Goal: Task Accomplishment & Management: Manage account settings

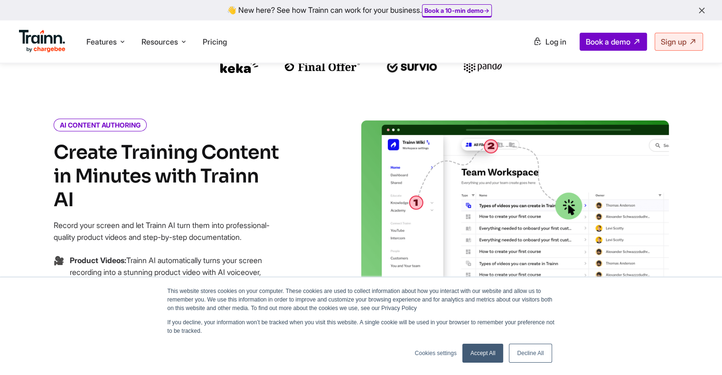
scroll to position [354, 0]
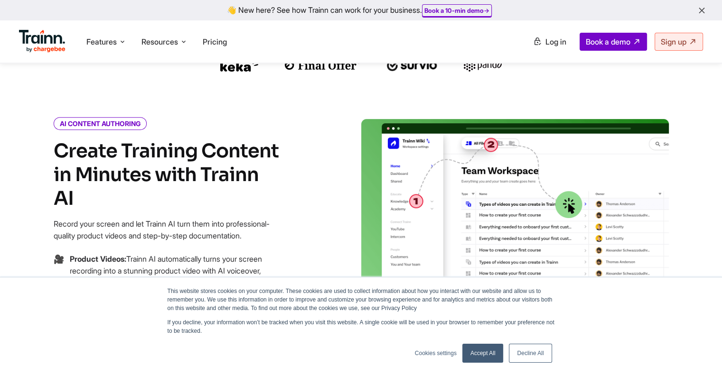
click at [484, 351] on link "Accept All" at bounding box center [482, 353] width 41 height 19
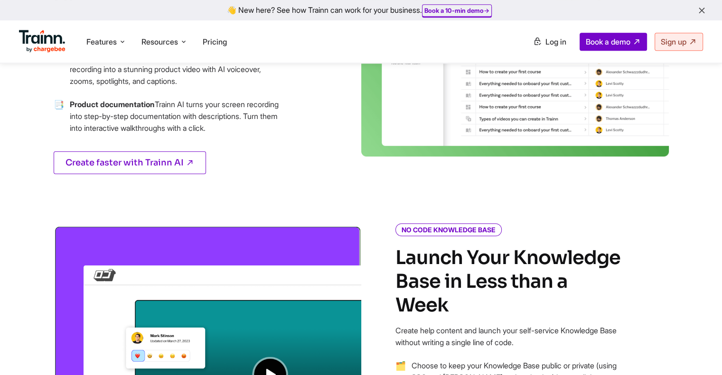
scroll to position [548, 0]
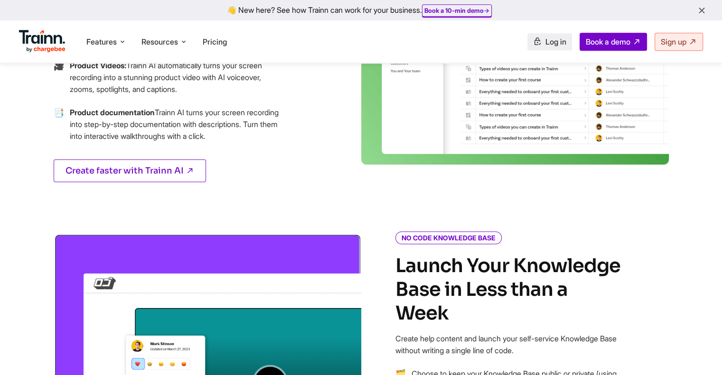
click at [561, 43] on span "Log in" at bounding box center [555, 41] width 21 height 9
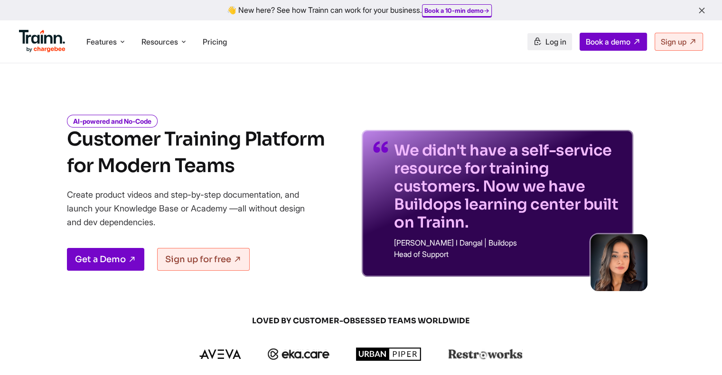
click at [554, 36] on link "Log in" at bounding box center [549, 41] width 45 height 17
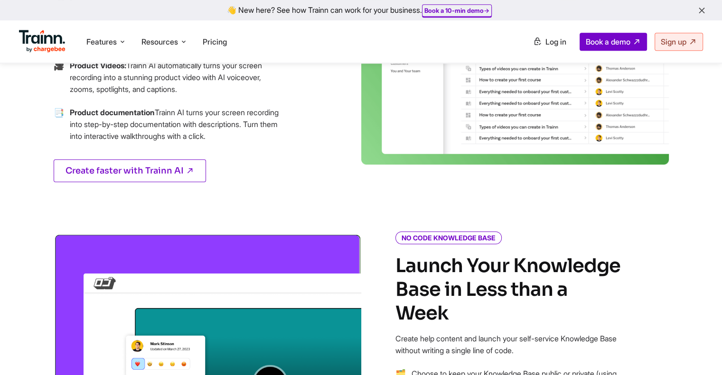
scroll to position [548, 0]
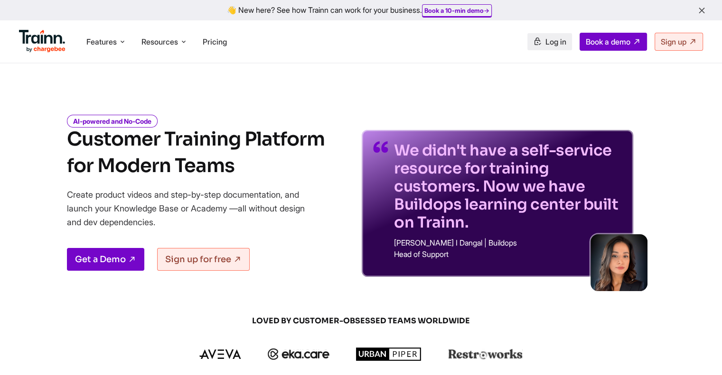
click at [556, 40] on span "Log in" at bounding box center [555, 41] width 21 height 9
click at [547, 44] on span "Log in" at bounding box center [555, 41] width 21 height 9
